Goal: Task Accomplishment & Management: Complete application form

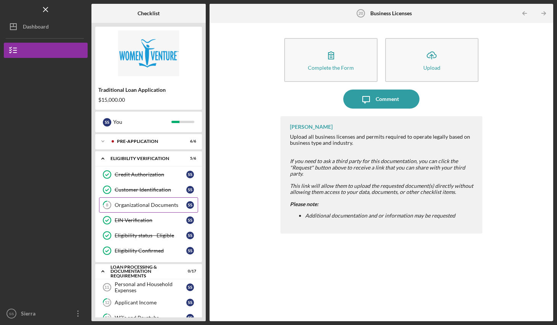
click at [161, 206] on div "Organizational Documents" at bounding box center [151, 205] width 72 height 6
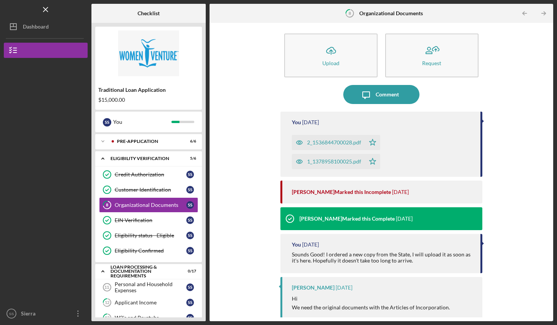
scroll to position [6, 0]
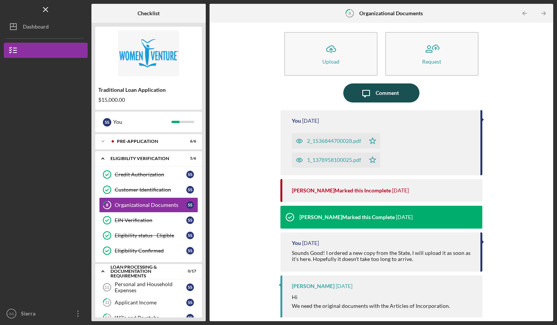
click at [374, 99] on button "Icon/Message Comment" at bounding box center [381, 92] width 76 height 19
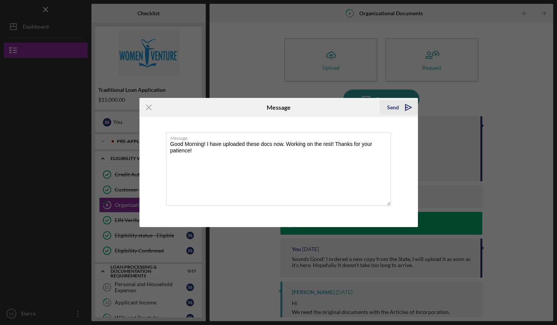
type textarea "Good Morning! I have uploaded these docs now. Working on the rest! Thanks for y…"
click at [396, 111] on div "Send" at bounding box center [393, 107] width 12 height 15
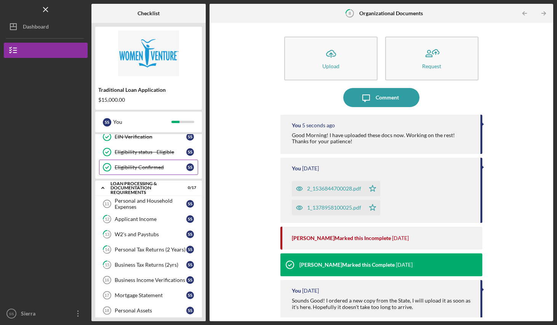
scroll to position [118, 0]
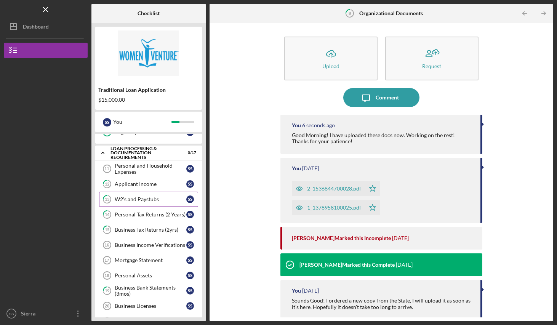
click at [129, 202] on div "W2's and Paystubs" at bounding box center [151, 199] width 72 height 6
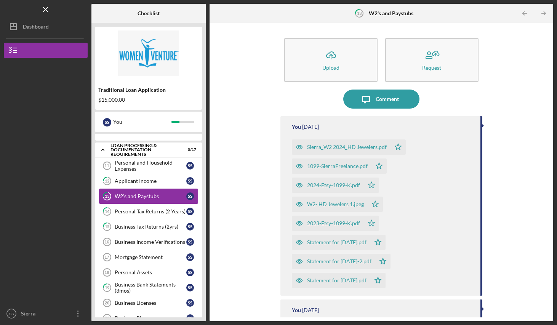
scroll to position [123, 0]
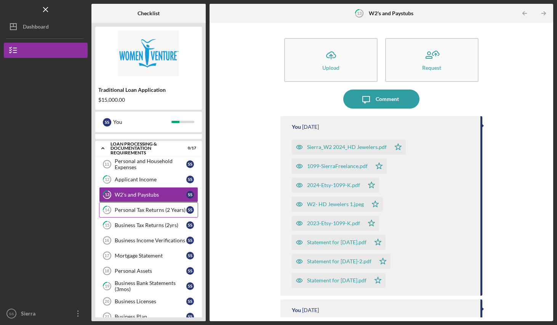
click at [127, 209] on div "Personal Tax Returns (2 Years)" at bounding box center [151, 210] width 72 height 6
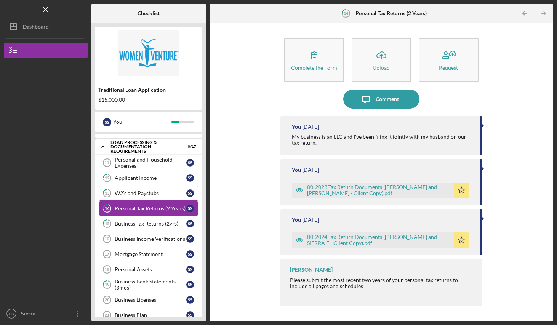
scroll to position [126, 0]
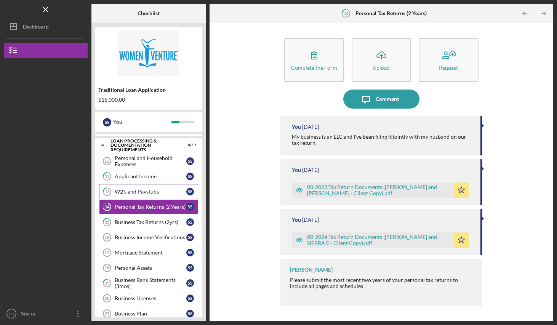
click at [137, 188] on link "13 W2's and Paystubs S S" at bounding box center [148, 191] width 99 height 15
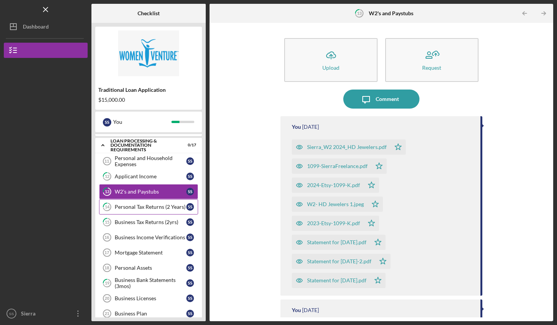
click at [141, 204] on div "Personal Tax Returns (2 Years)" at bounding box center [151, 207] width 72 height 6
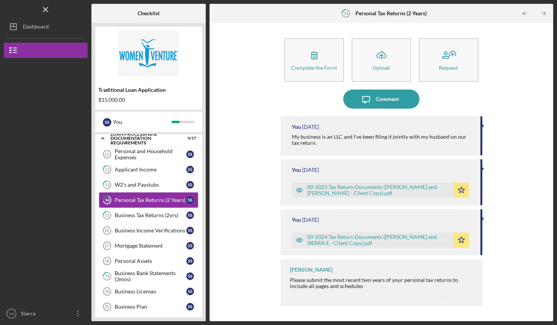
scroll to position [142, 0]
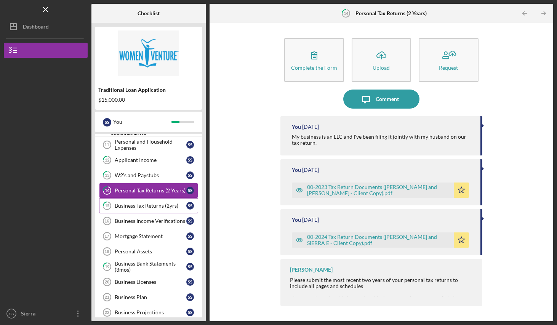
click at [139, 207] on div "Business Tax Returns (2yrs)" at bounding box center [151, 206] width 72 height 6
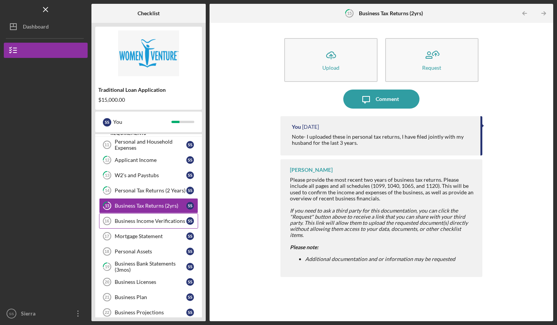
click at [120, 216] on link "Business Income Verifications 16 Business Income Verifications S S" at bounding box center [148, 220] width 99 height 15
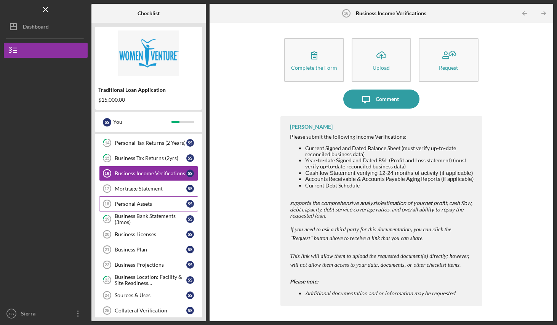
scroll to position [192, 0]
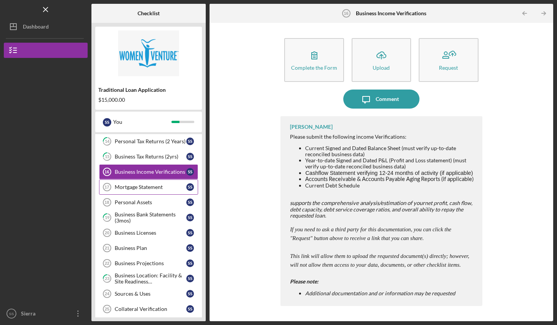
click at [144, 189] on div "Mortgage Statement" at bounding box center [151, 187] width 72 height 6
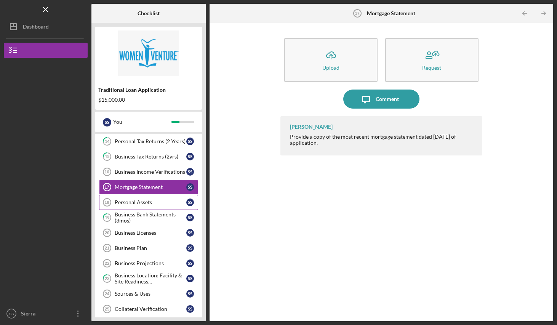
click at [139, 199] on link "Personal Assets 18 Personal Assets S S" at bounding box center [148, 202] width 99 height 15
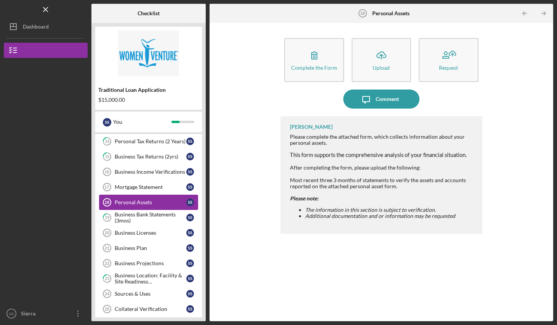
click at [138, 207] on link "Personal Assets 18 Personal Assets S S" at bounding box center [148, 202] width 99 height 15
click at [136, 213] on div "Business Bank Statements (3mos)" at bounding box center [151, 217] width 72 height 12
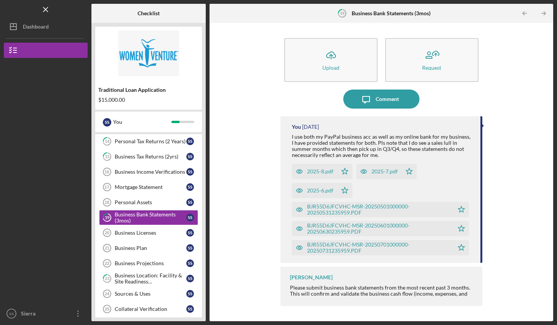
click at [314, 172] on div "2025-8.pdf" at bounding box center [320, 171] width 26 height 6
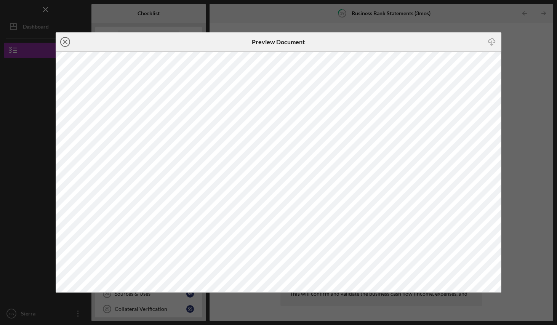
click at [65, 39] on icon "Icon/Close" at bounding box center [65, 41] width 19 height 19
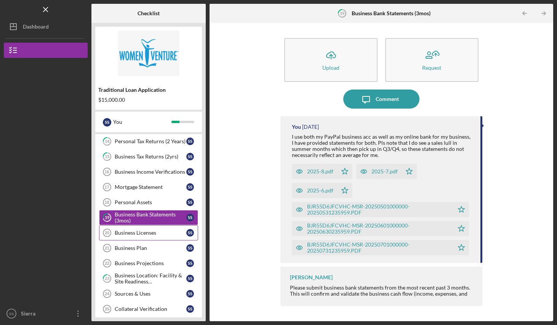
click at [132, 234] on div "Business Licenses" at bounding box center [151, 233] width 72 height 6
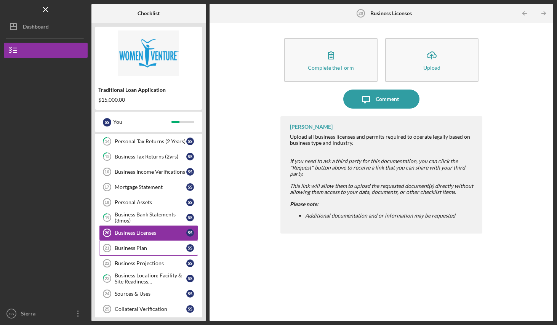
click at [141, 248] on div "Business Plan" at bounding box center [151, 248] width 72 height 6
